Goal: Task Accomplishment & Management: Use online tool/utility

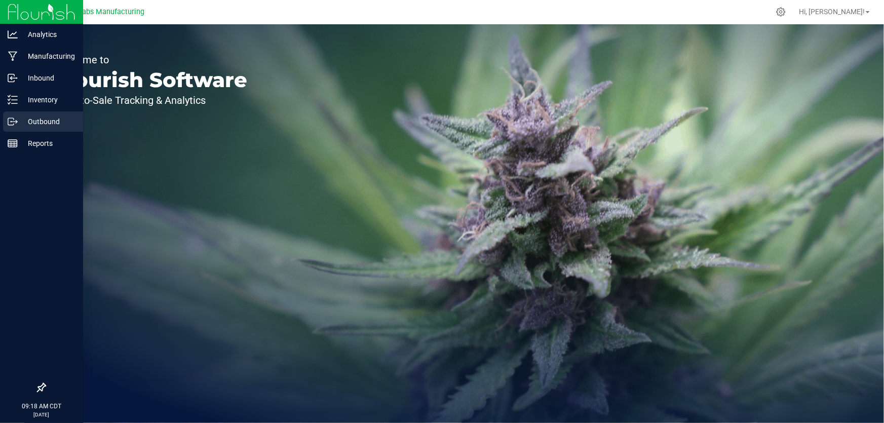
click at [51, 126] on p "Outbound" at bounding box center [48, 121] width 61 height 12
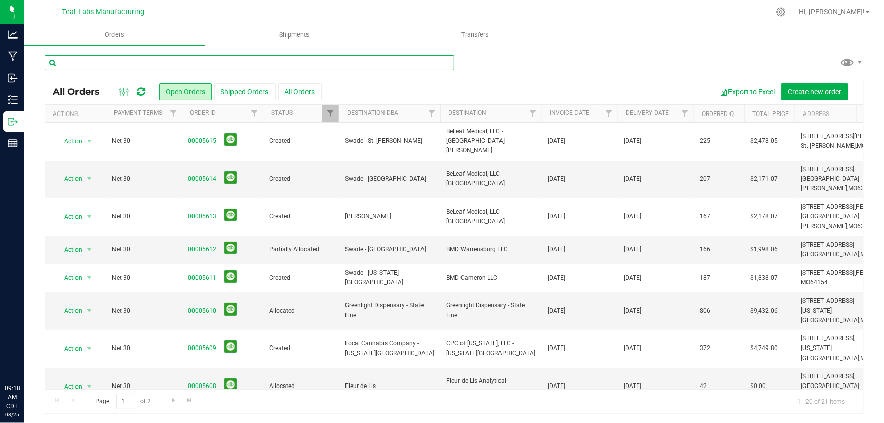
click at [199, 58] on input "text" at bounding box center [250, 62] width 410 height 15
click at [289, 57] on input "text" at bounding box center [250, 62] width 410 height 15
click at [179, 95] on button "Open Orders" at bounding box center [185, 91] width 53 height 17
click at [611, 112] on span "Filter" at bounding box center [609, 113] width 8 height 8
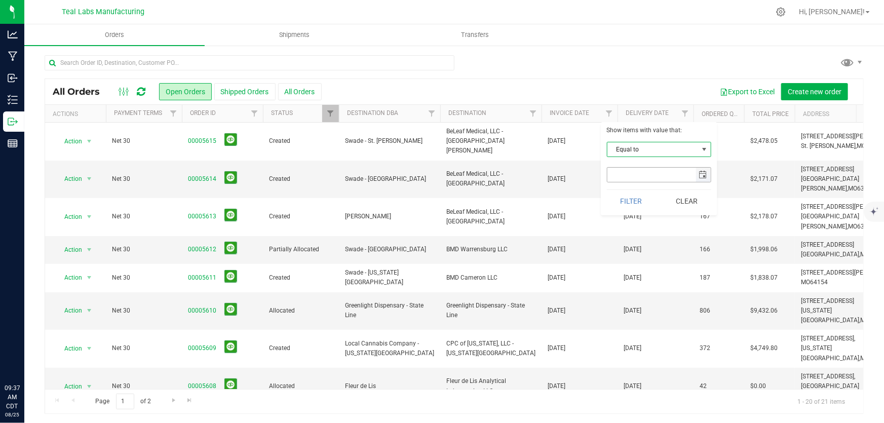
click at [702, 181] on span "select" at bounding box center [703, 175] width 15 height 14
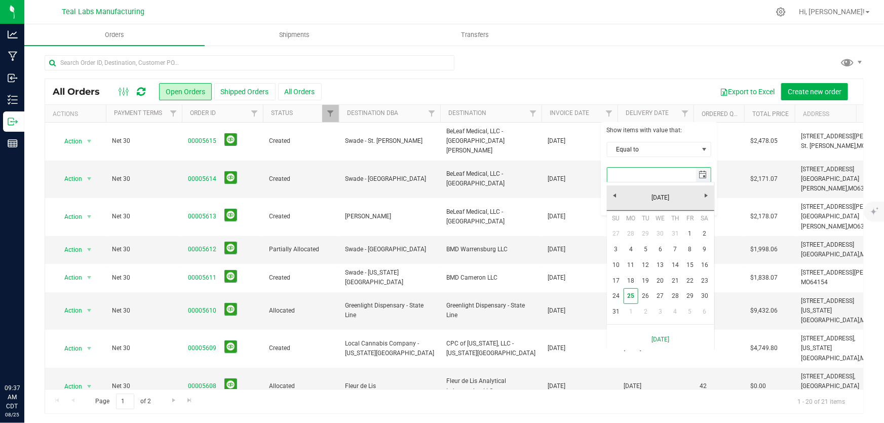
click at [704, 178] on span "select" at bounding box center [703, 175] width 8 height 8
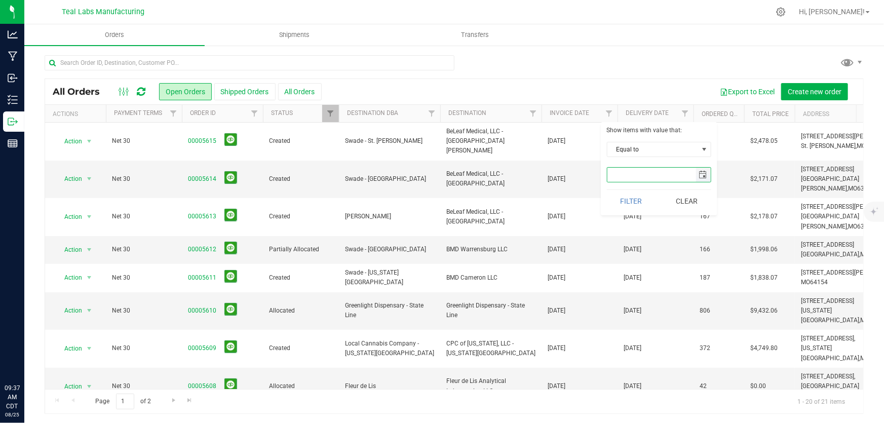
click at [704, 178] on span "select" at bounding box center [703, 175] width 8 height 8
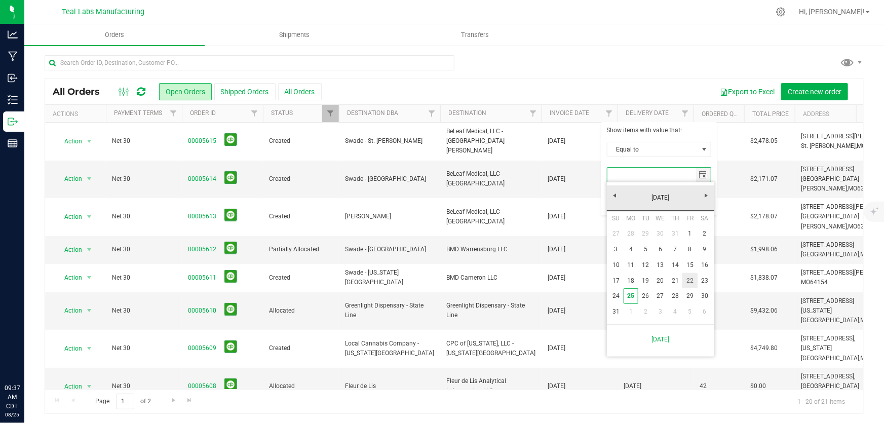
click at [692, 287] on link "22" at bounding box center [689, 281] width 15 height 16
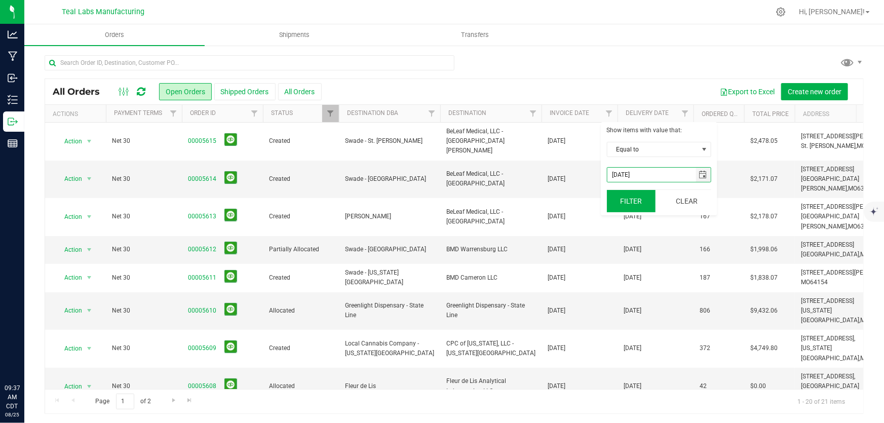
click at [635, 206] on button "Filter" at bounding box center [631, 201] width 49 height 22
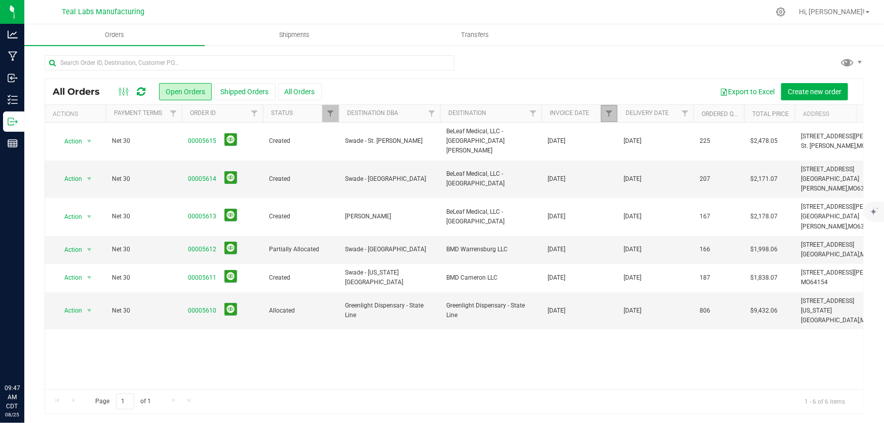
click at [613, 116] on link "Filter" at bounding box center [609, 113] width 17 height 17
click at [702, 172] on span "select" at bounding box center [703, 175] width 8 height 8
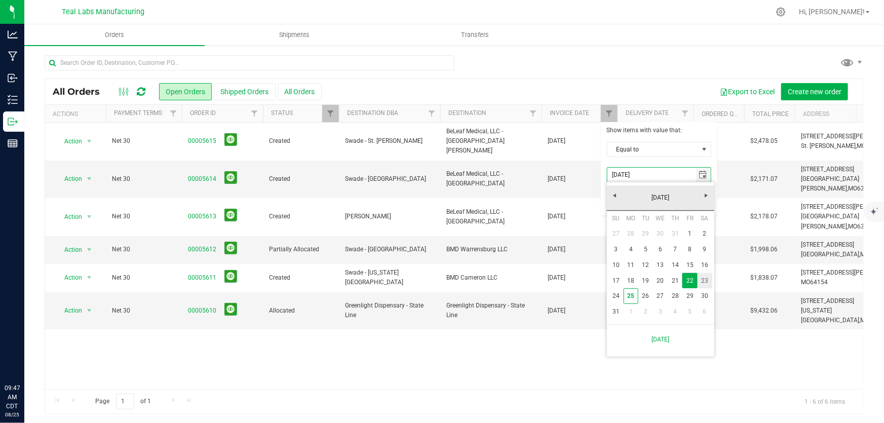
click at [706, 284] on link "23" at bounding box center [704, 281] width 15 height 16
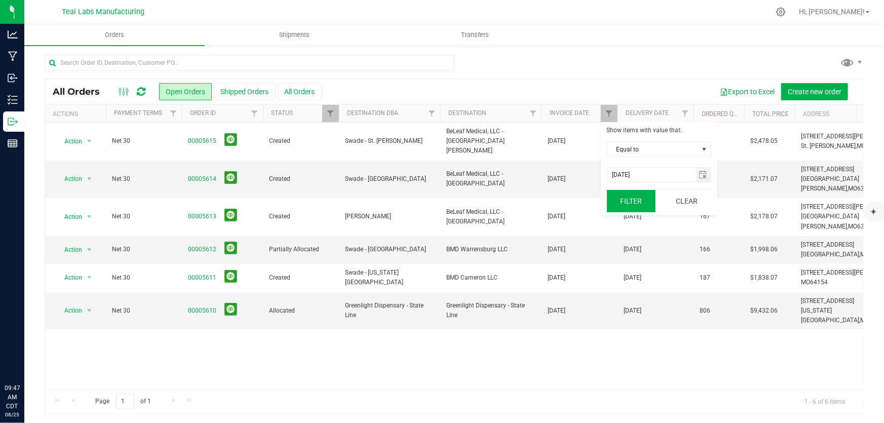
click at [633, 195] on button "Filter" at bounding box center [631, 201] width 49 height 22
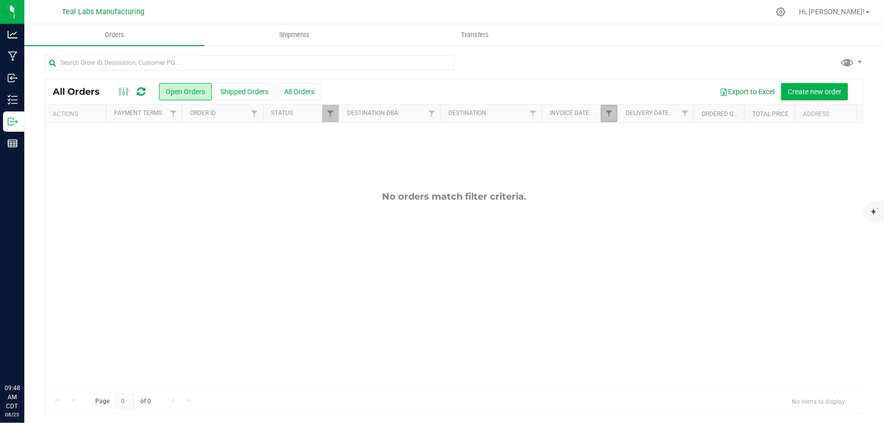
click at [604, 108] on link "Filter" at bounding box center [609, 113] width 17 height 17
click at [696, 179] on span "select" at bounding box center [703, 175] width 15 height 14
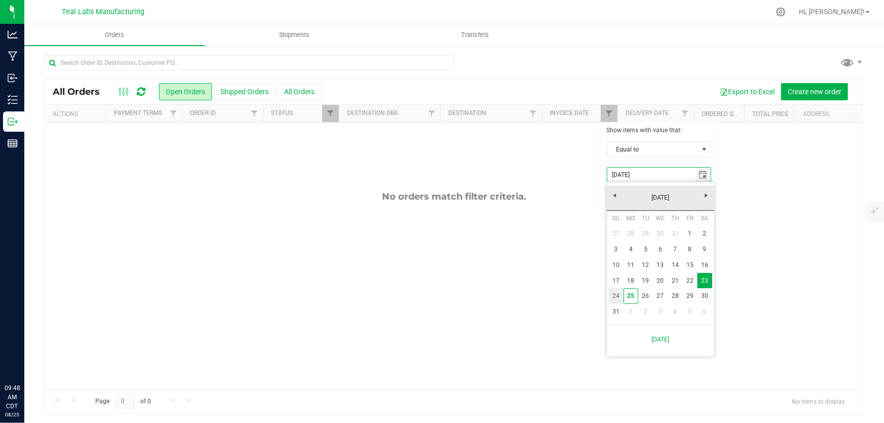
click at [615, 297] on link "24" at bounding box center [616, 296] width 15 height 16
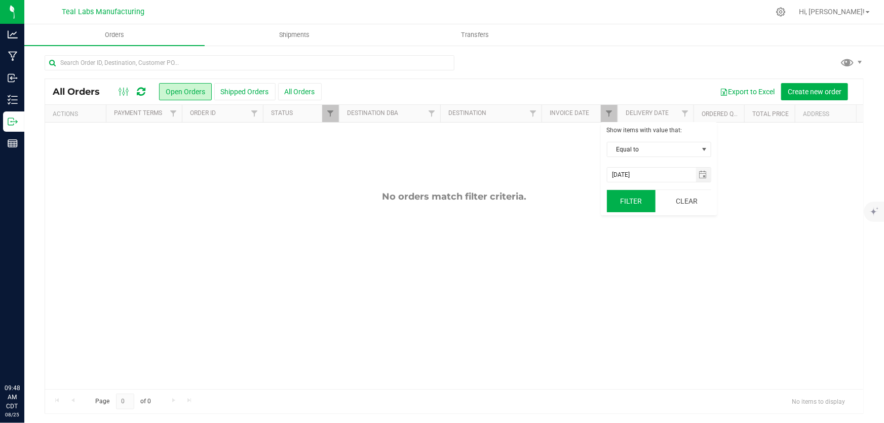
click at [630, 194] on button "Filter" at bounding box center [631, 201] width 49 height 22
click at [608, 108] on link "Filter" at bounding box center [609, 113] width 17 height 17
click at [700, 176] on span "select" at bounding box center [703, 175] width 8 height 8
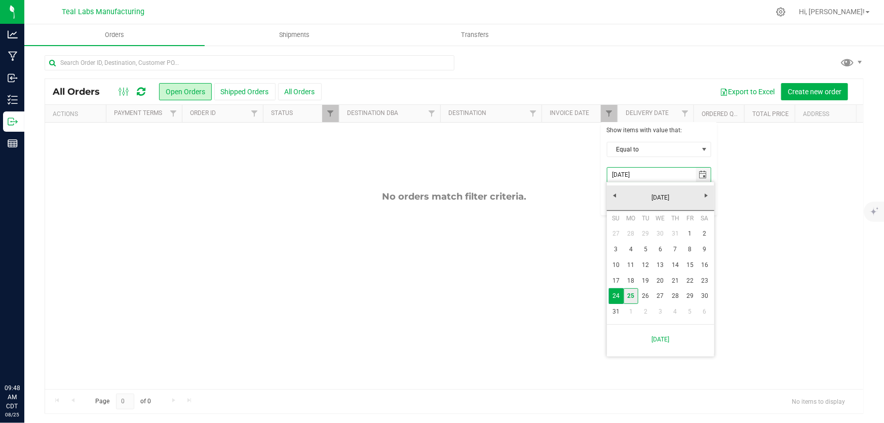
drag, startPoint x: 622, startPoint y: 296, endPoint x: 632, endPoint y: 295, distance: 9.7
click at [632, 295] on tr "24 25 26 27 28 29 30" at bounding box center [660, 296] width 103 height 16
click at [632, 295] on link "25" at bounding box center [630, 296] width 15 height 16
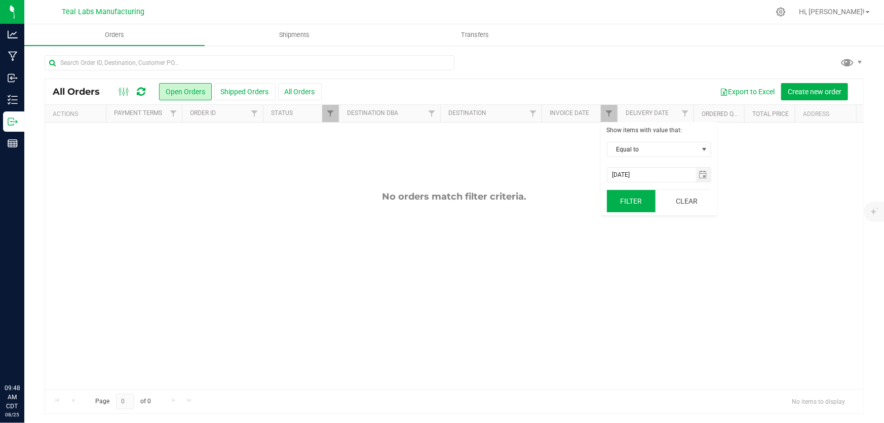
click at [637, 198] on button "Filter" at bounding box center [631, 201] width 49 height 22
click at [608, 118] on span "Filter" at bounding box center [609, 113] width 8 height 8
click at [697, 178] on span "select" at bounding box center [703, 175] width 15 height 14
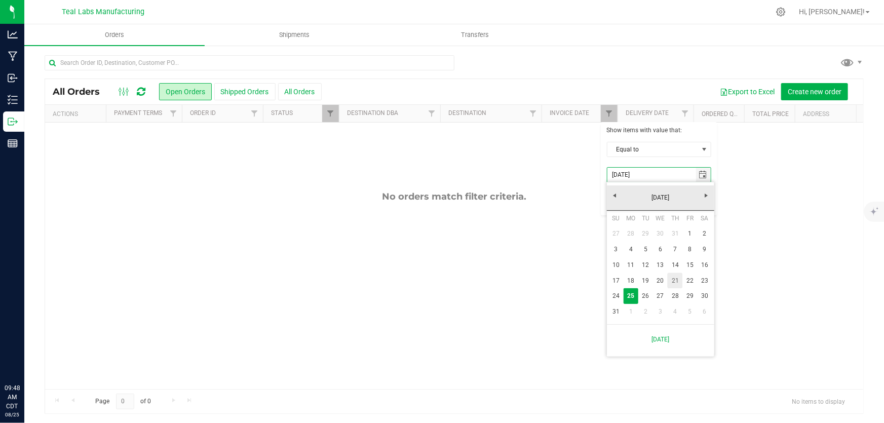
click at [676, 281] on link "21" at bounding box center [675, 281] width 15 height 16
type input "[DATE]"
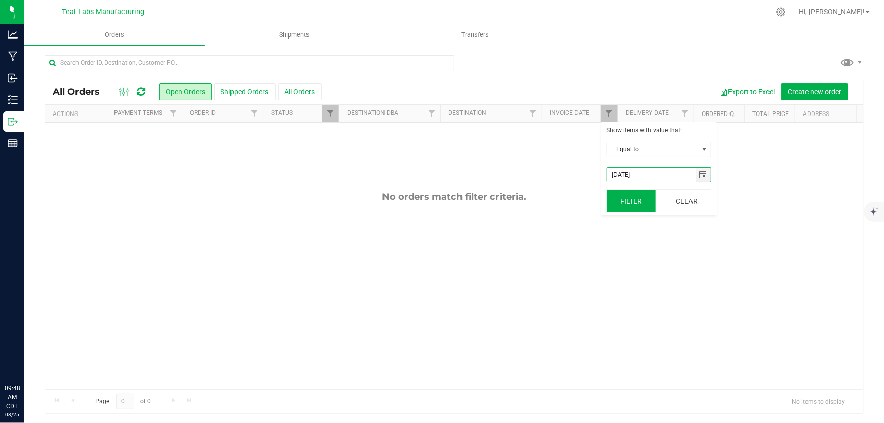
click at [640, 202] on button "Filter" at bounding box center [631, 201] width 49 height 22
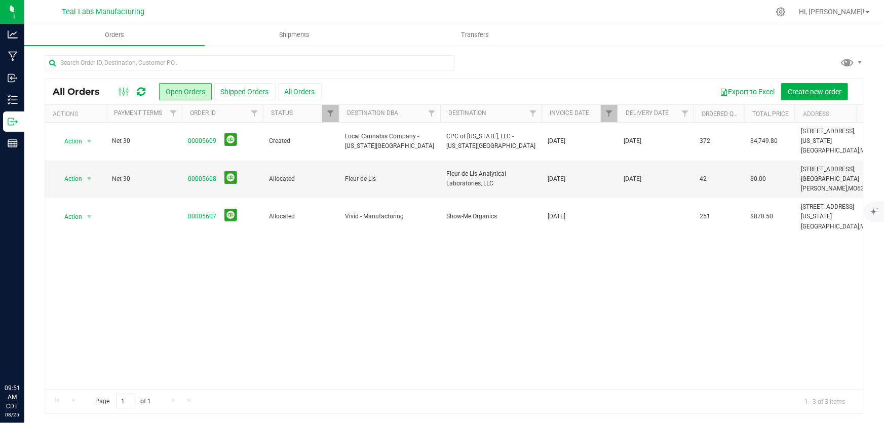
click at [495, 343] on div "Action Action Cancel order Clone order Edit order Mark as fully paid Order audi…" at bounding box center [454, 256] width 818 height 266
